Goal: Task Accomplishment & Management: Use online tool/utility

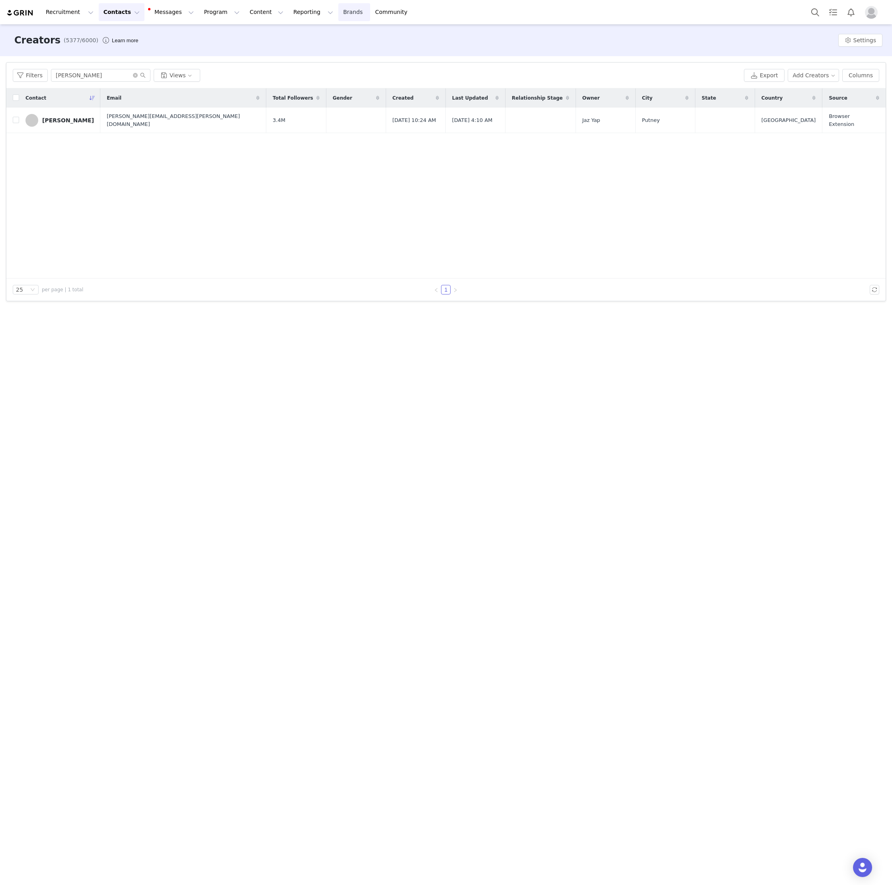
click at [339, 9] on link "Brands Brands" at bounding box center [354, 12] width 31 height 18
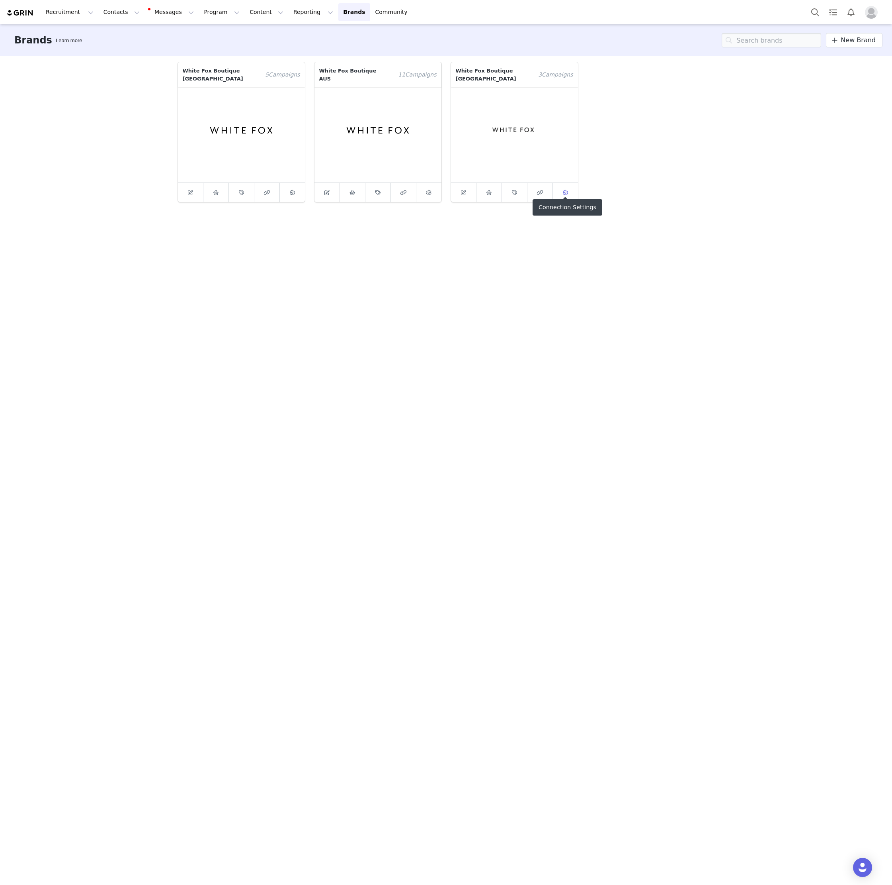
click at [566, 190] on icon at bounding box center [565, 192] width 5 height 5
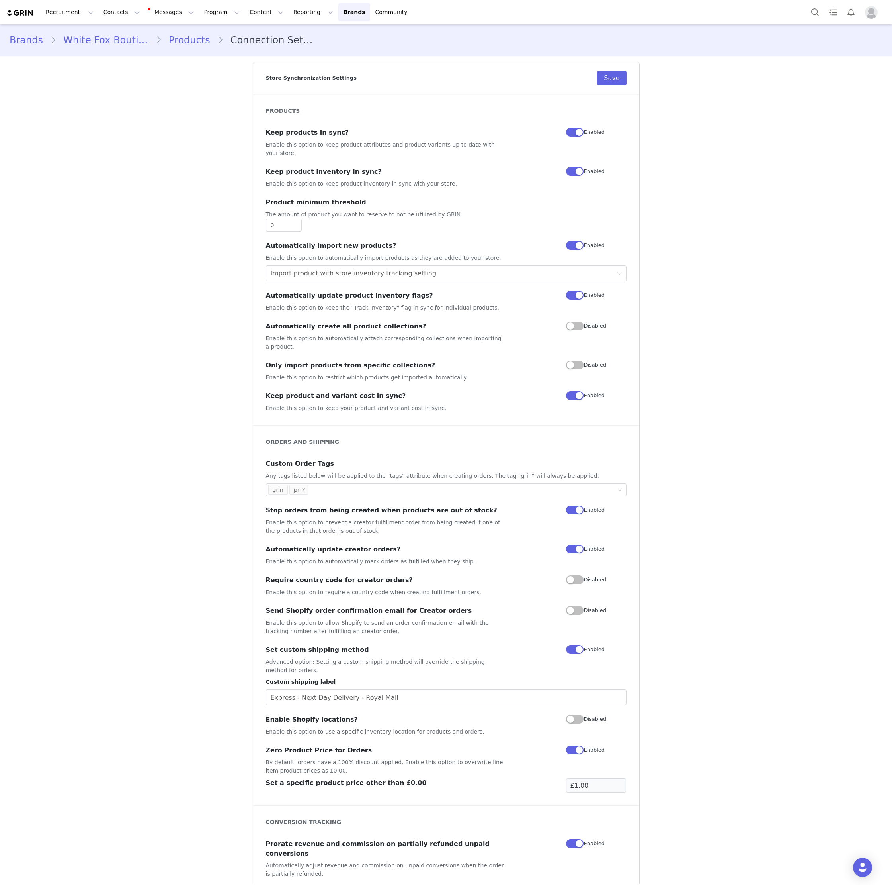
click at [193, 44] on link "Products" at bounding box center [190, 40] width 56 height 14
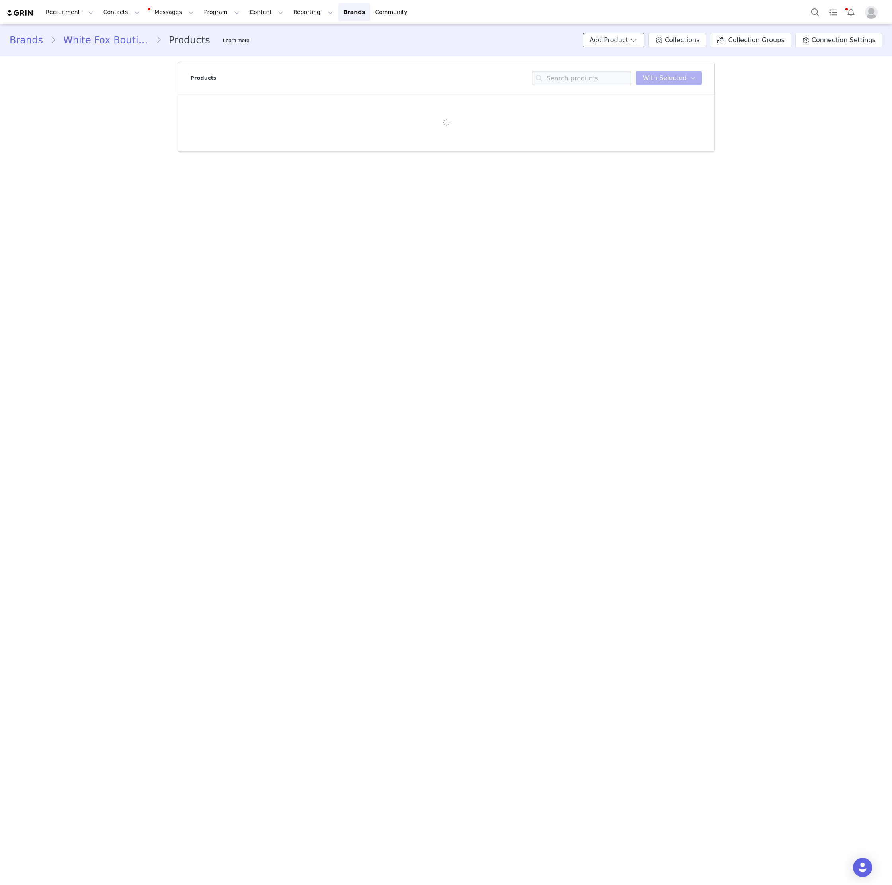
click at [634, 45] on button "Add Product" at bounding box center [614, 40] width 62 height 14
click at [634, 72] on span "Import From Store" at bounding box center [638, 70] width 51 height 6
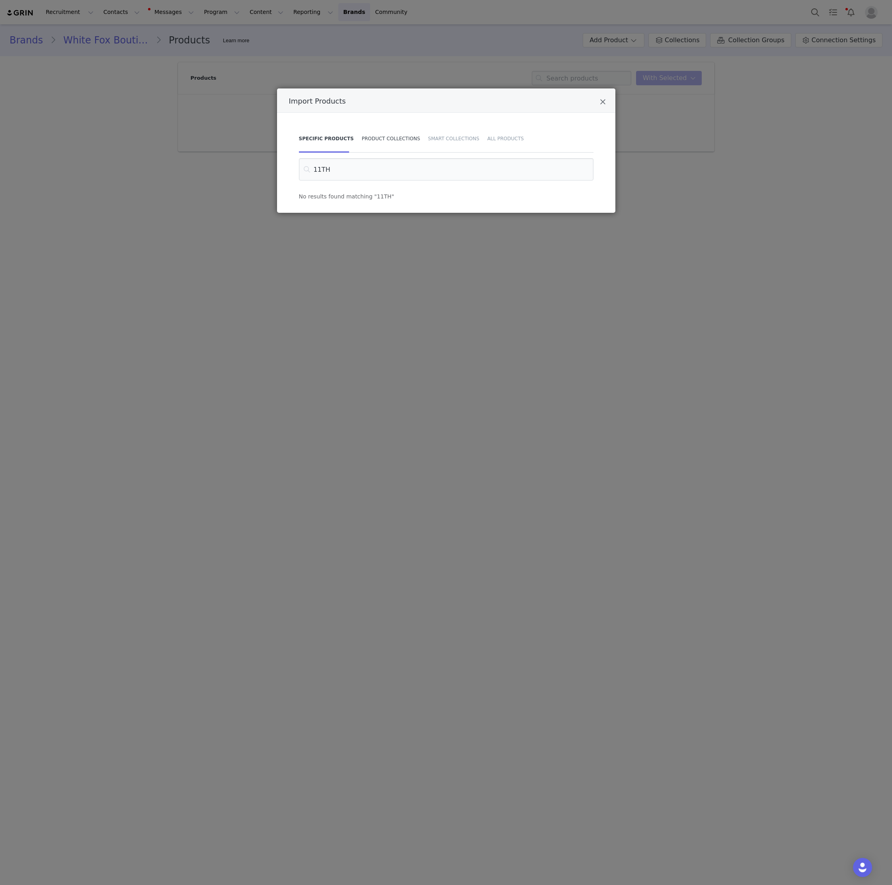
type input "11TH"
click at [399, 145] on div "Product Collections" at bounding box center [391, 139] width 67 height 28
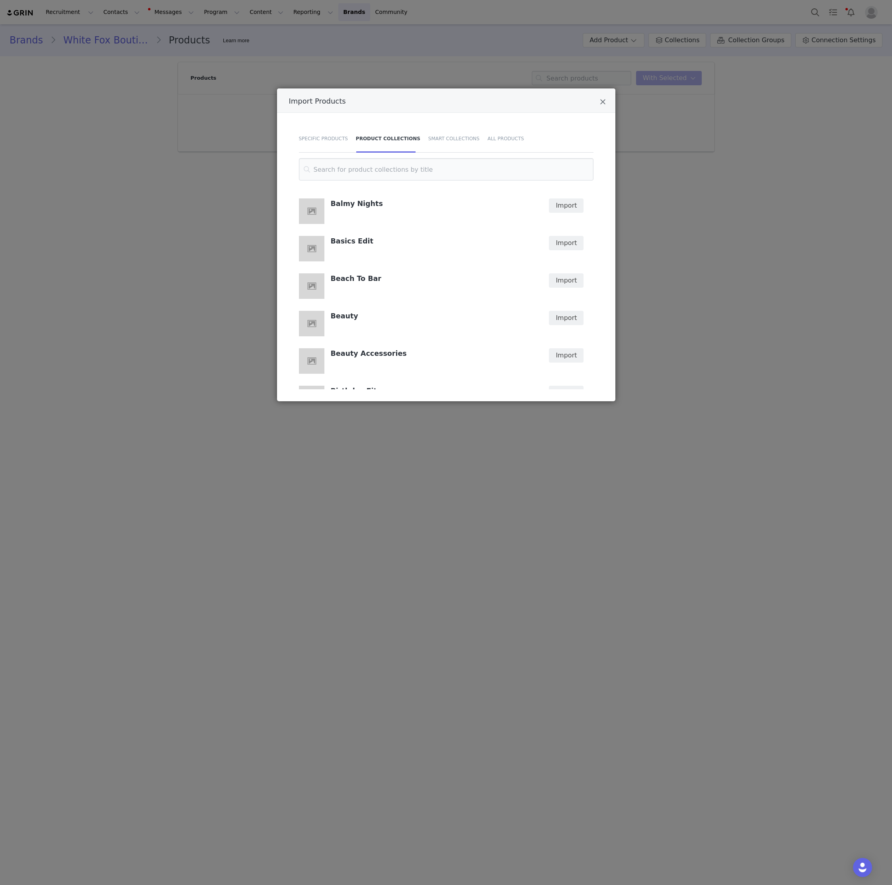
scroll to position [1655, 0]
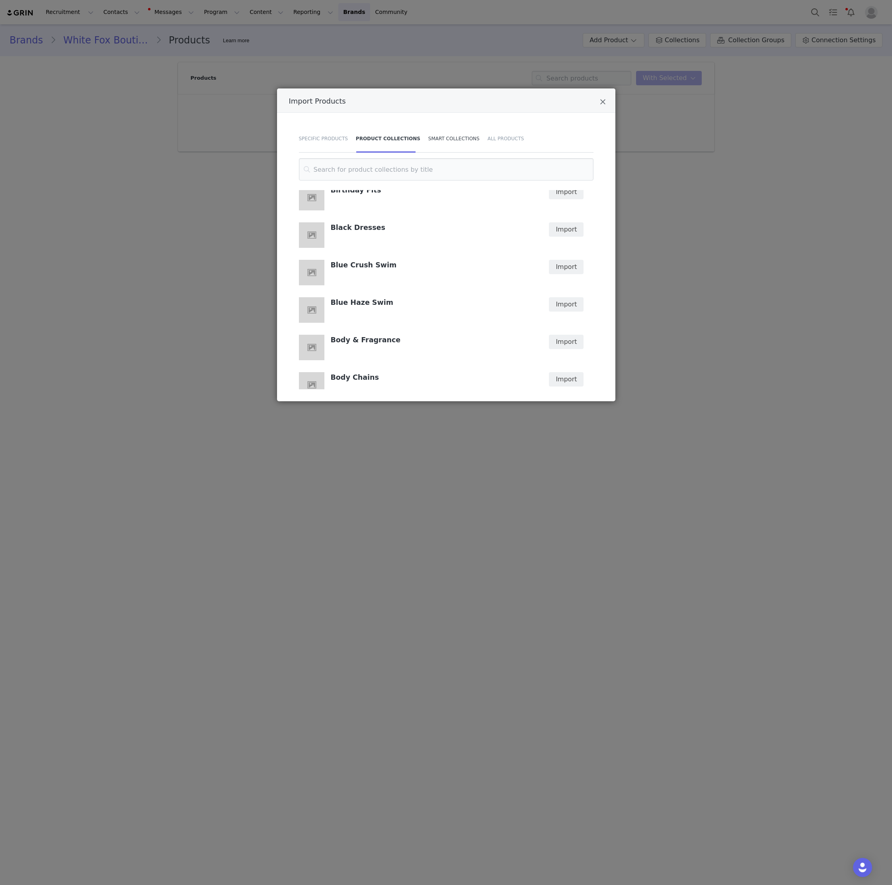
click at [449, 141] on div "Smart Collections" at bounding box center [454, 139] width 59 height 28
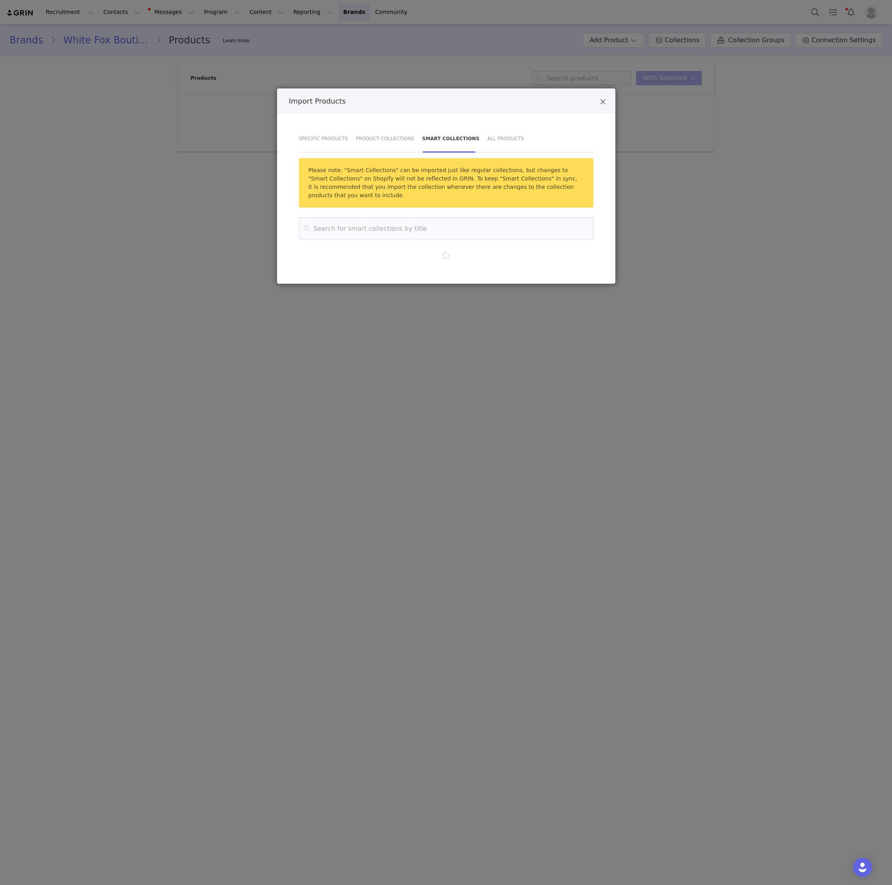
click at [450, 132] on div "Smart Collections" at bounding box center [451, 139] width 65 height 28
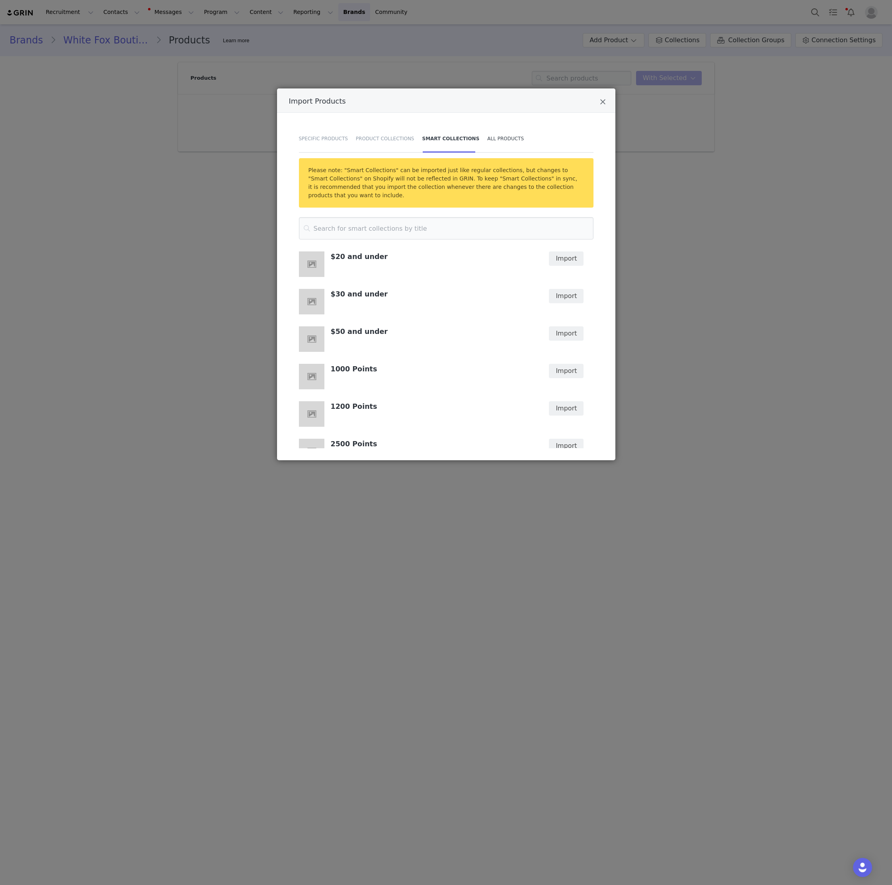
click at [513, 139] on div "All Products" at bounding box center [503, 139] width 41 height 28
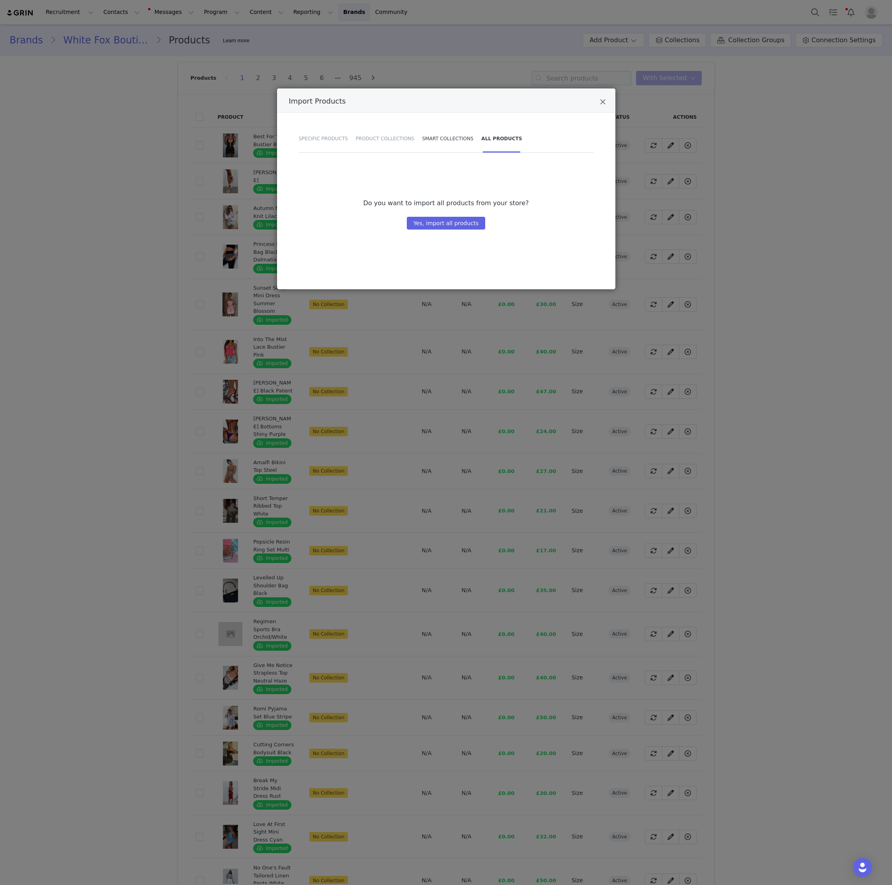
click at [460, 139] on div "Smart Collections" at bounding box center [448, 139] width 59 height 28
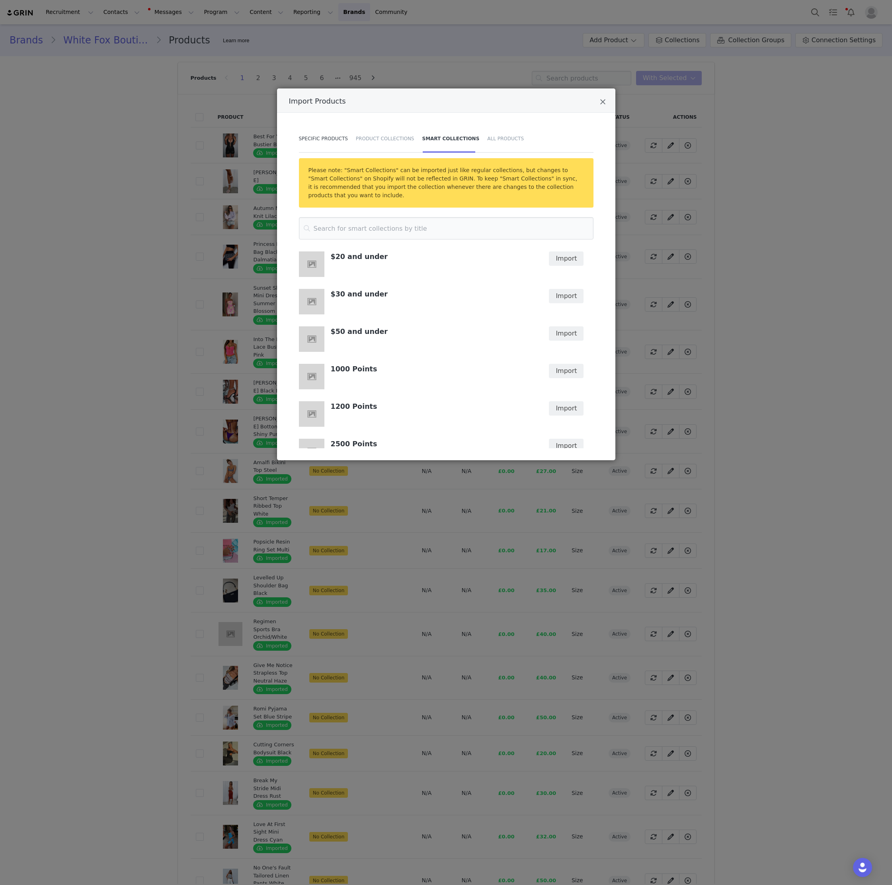
click at [319, 138] on div "Specific Products" at bounding box center [325, 139] width 53 height 28
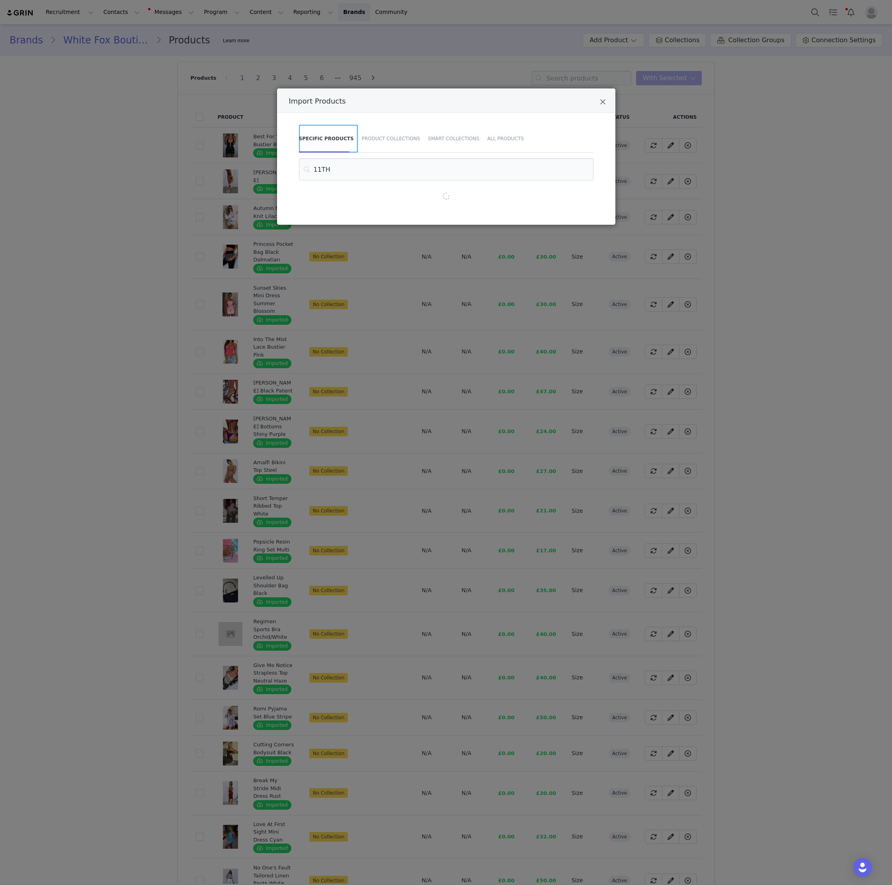
click at [330, 134] on div "Specific Products" at bounding box center [328, 139] width 59 height 28
click at [329, 169] on input "11TH" at bounding box center [446, 169] width 295 height 22
click at [600, 100] on icon "Close" at bounding box center [603, 102] width 6 height 8
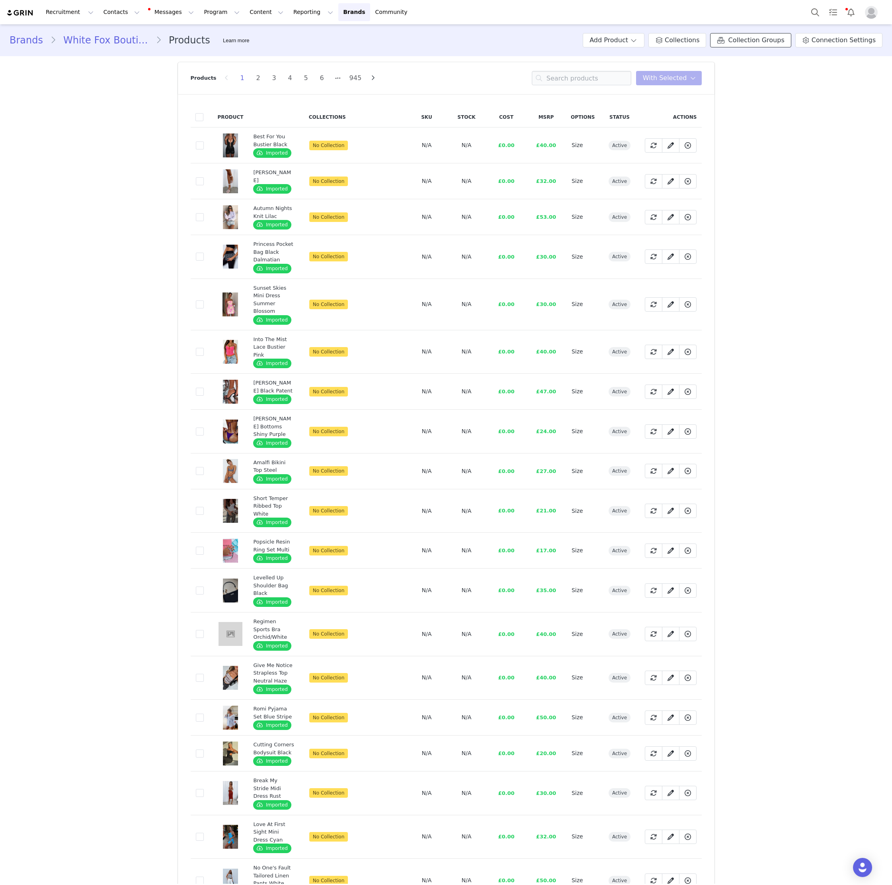
click at [759, 46] on link "Collection Groups" at bounding box center [750, 40] width 81 height 14
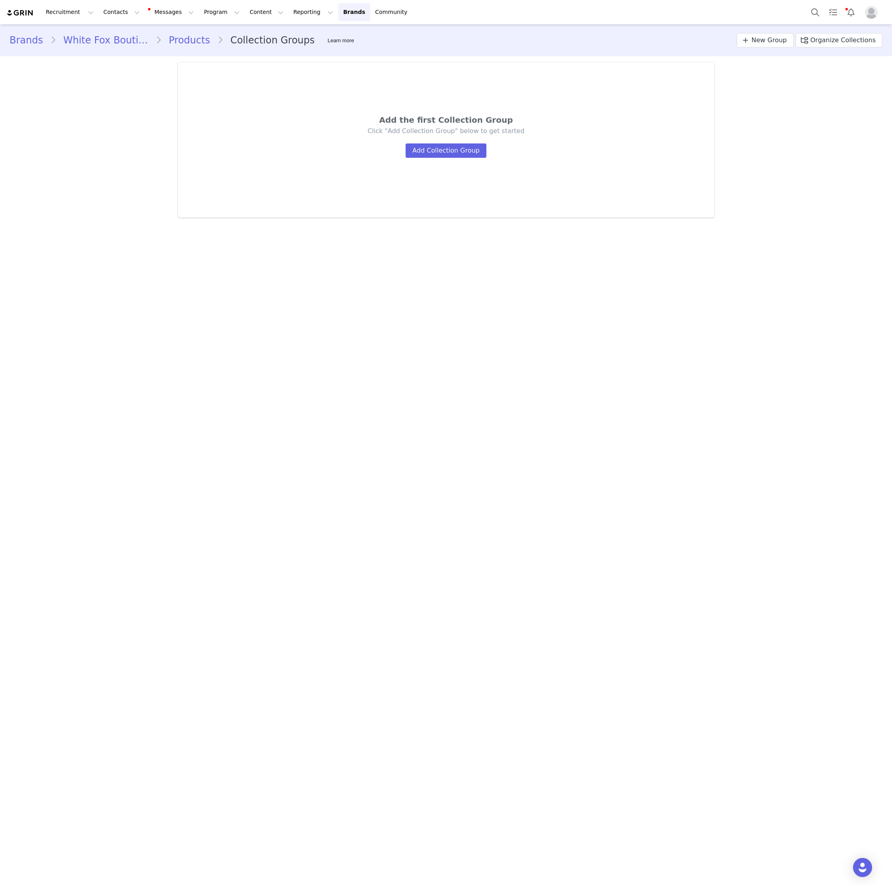
click at [183, 41] on link "Products" at bounding box center [190, 40] width 56 height 14
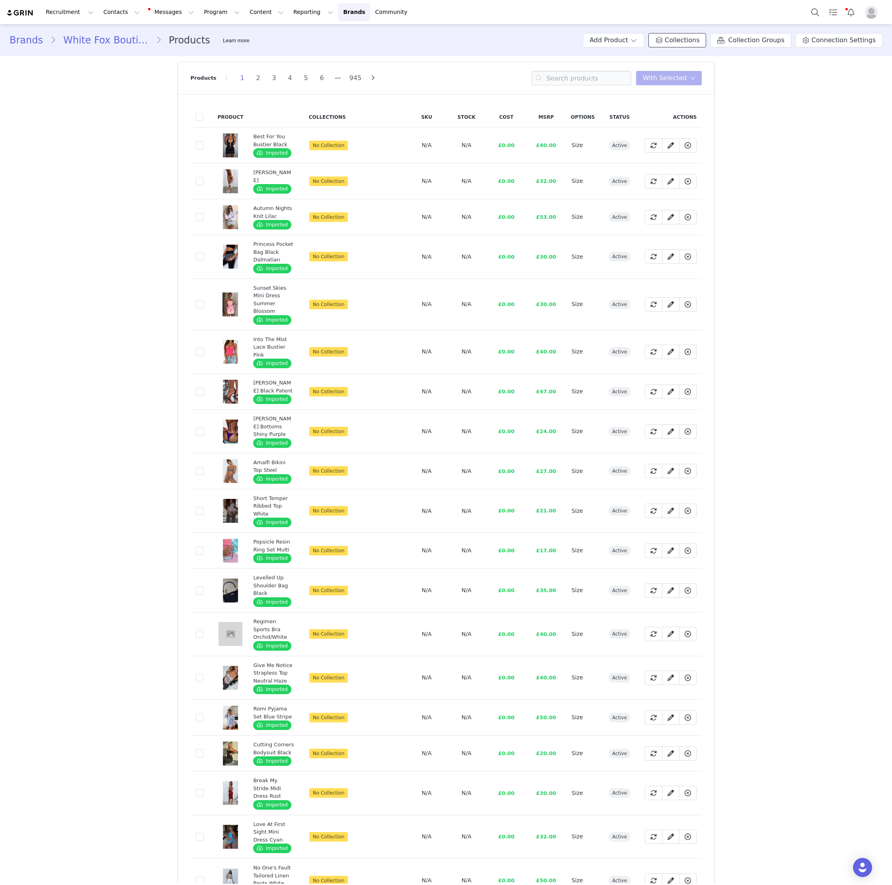
click at [688, 40] on span "Collections" at bounding box center [682, 40] width 35 height 10
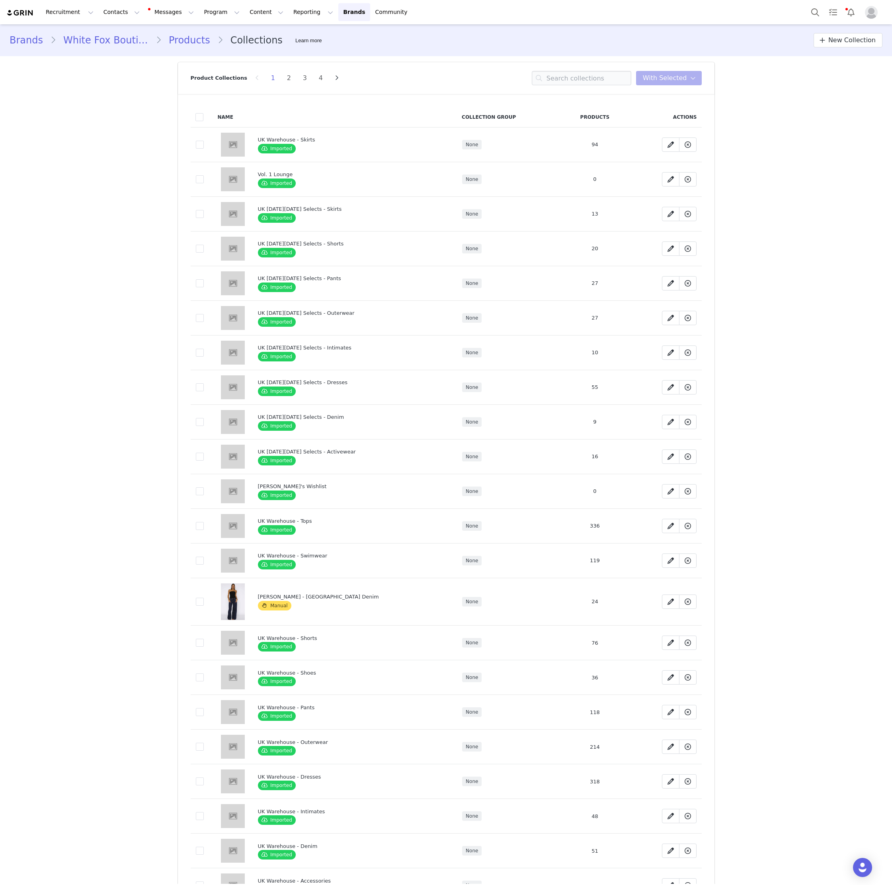
click at [179, 41] on link "Products" at bounding box center [190, 40] width 56 height 14
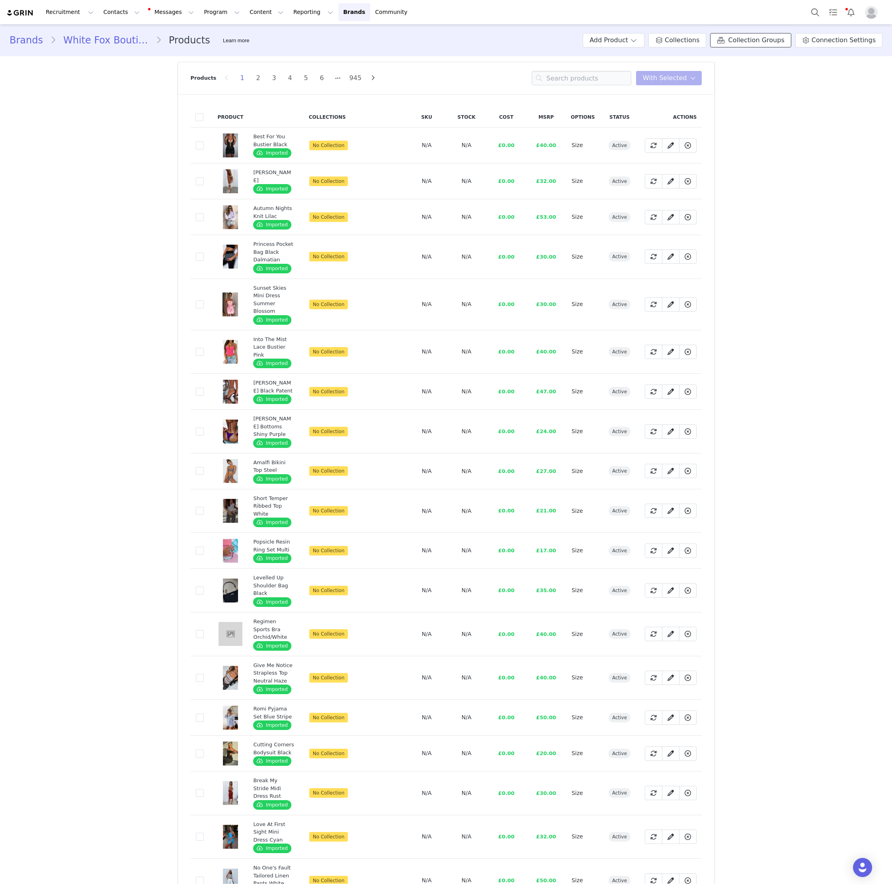
click at [751, 46] on link "Collection Groups" at bounding box center [750, 40] width 81 height 14
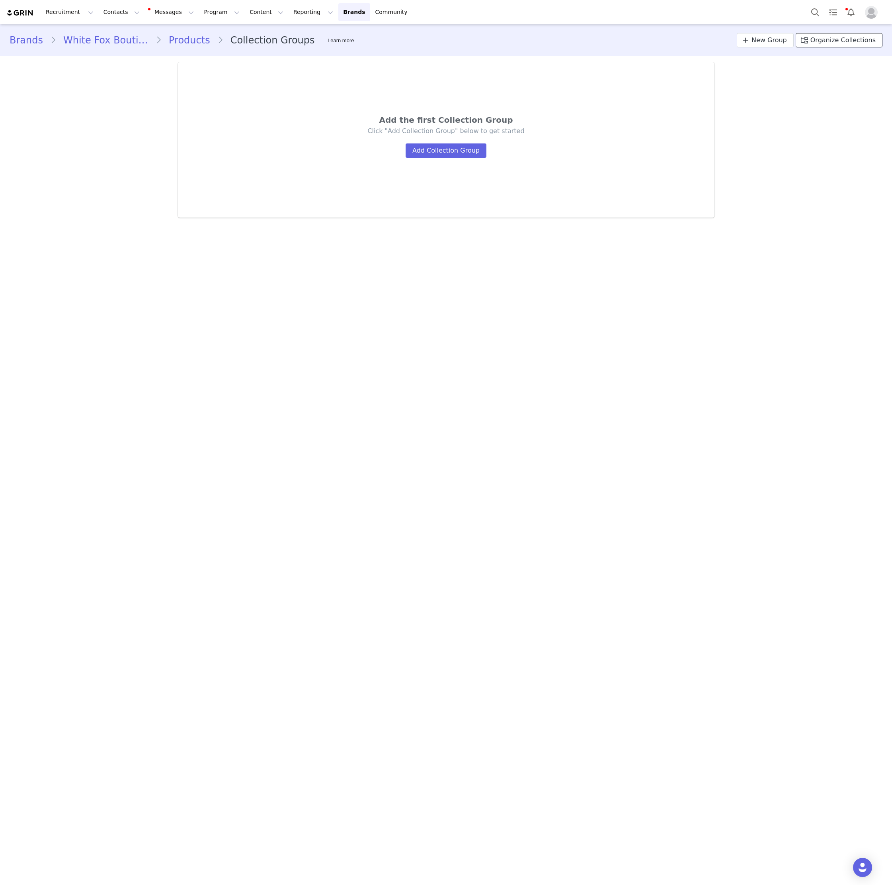
click at [845, 44] on span "Organize Collections" at bounding box center [843, 40] width 65 height 10
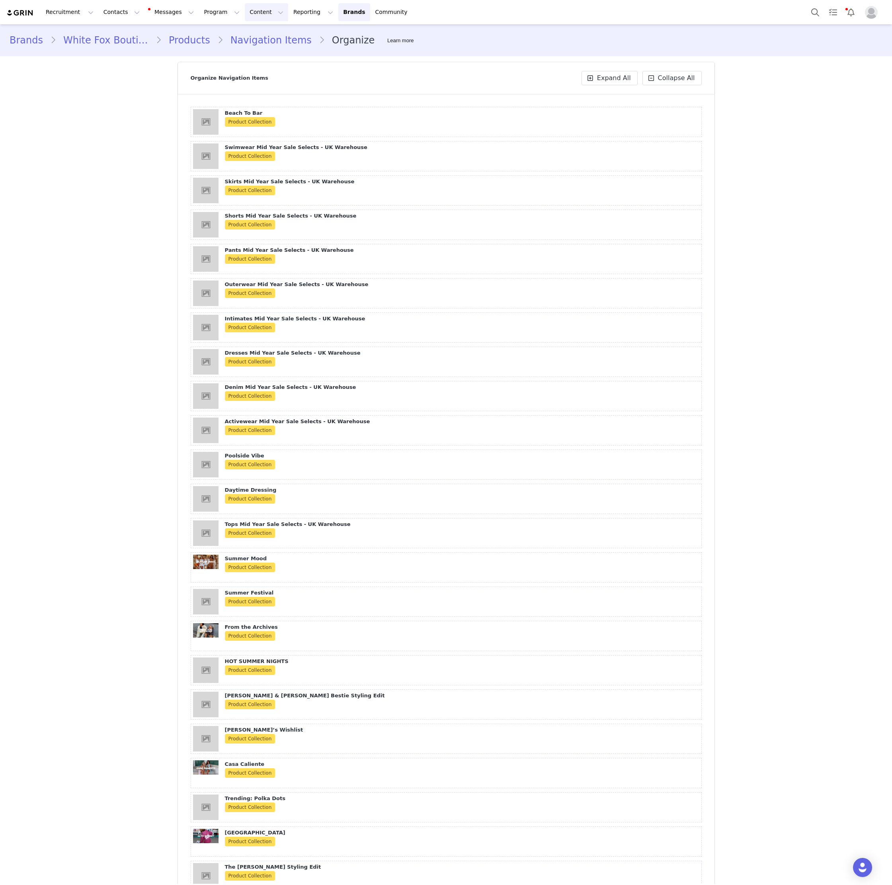
click at [245, 18] on button "Content Content" at bounding box center [266, 12] width 43 height 18
click at [201, 12] on button "Program Program" at bounding box center [221, 12] width 45 height 18
